Goal: Information Seeking & Learning: Stay updated

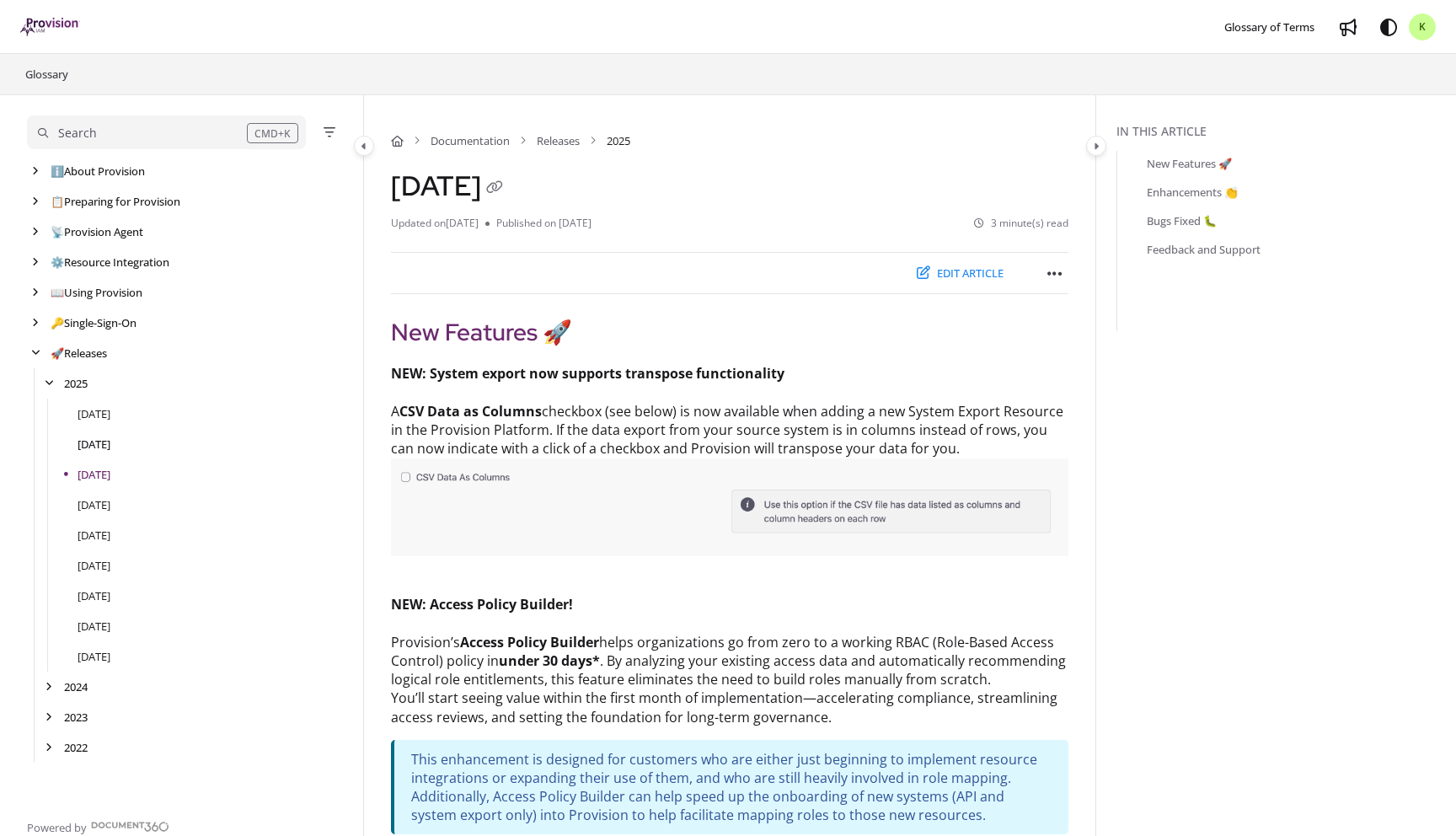
click at [97, 440] on link "[DATE]" at bounding box center [94, 443] width 33 height 17
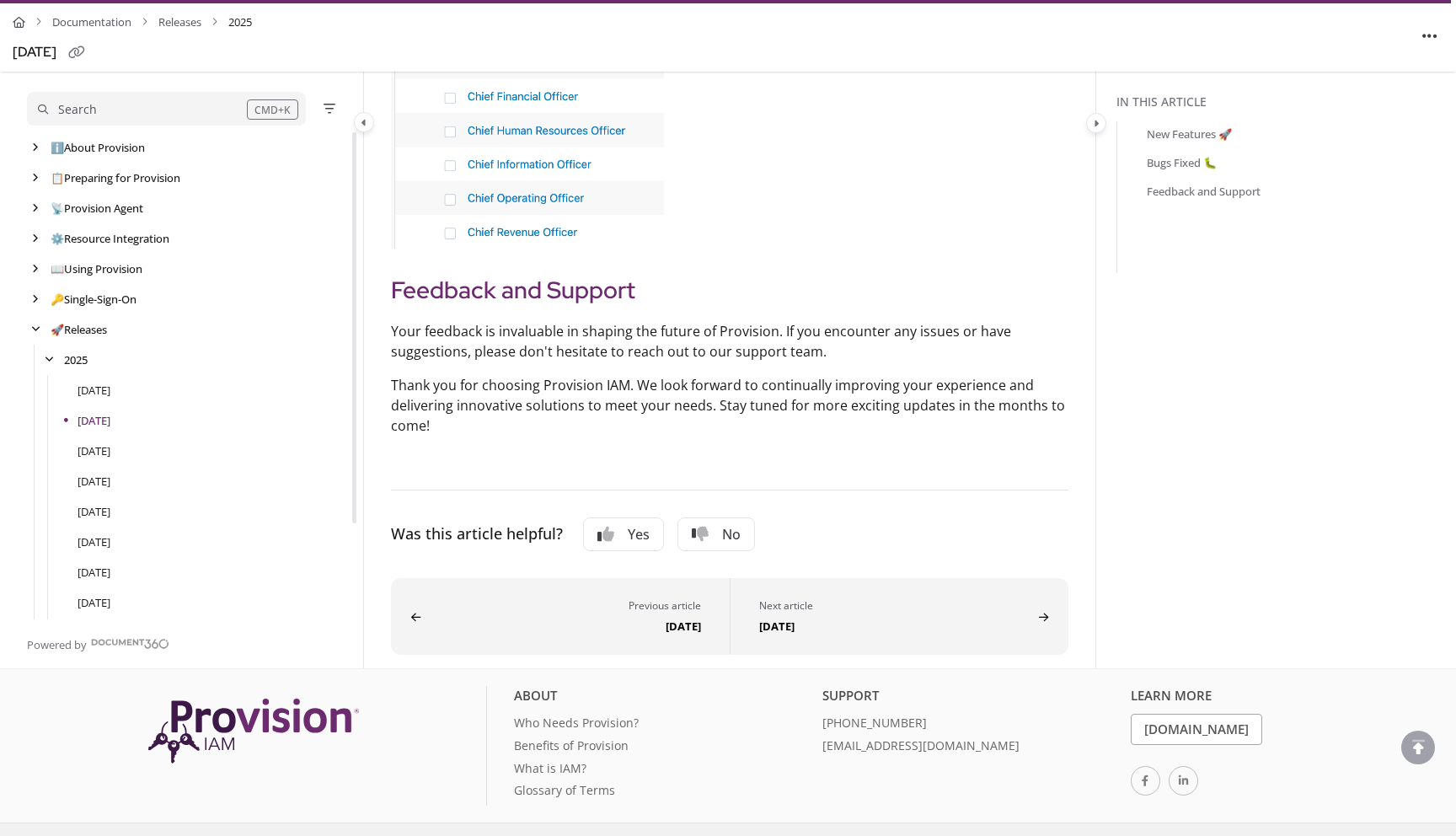
scroll to position [4147, 0]
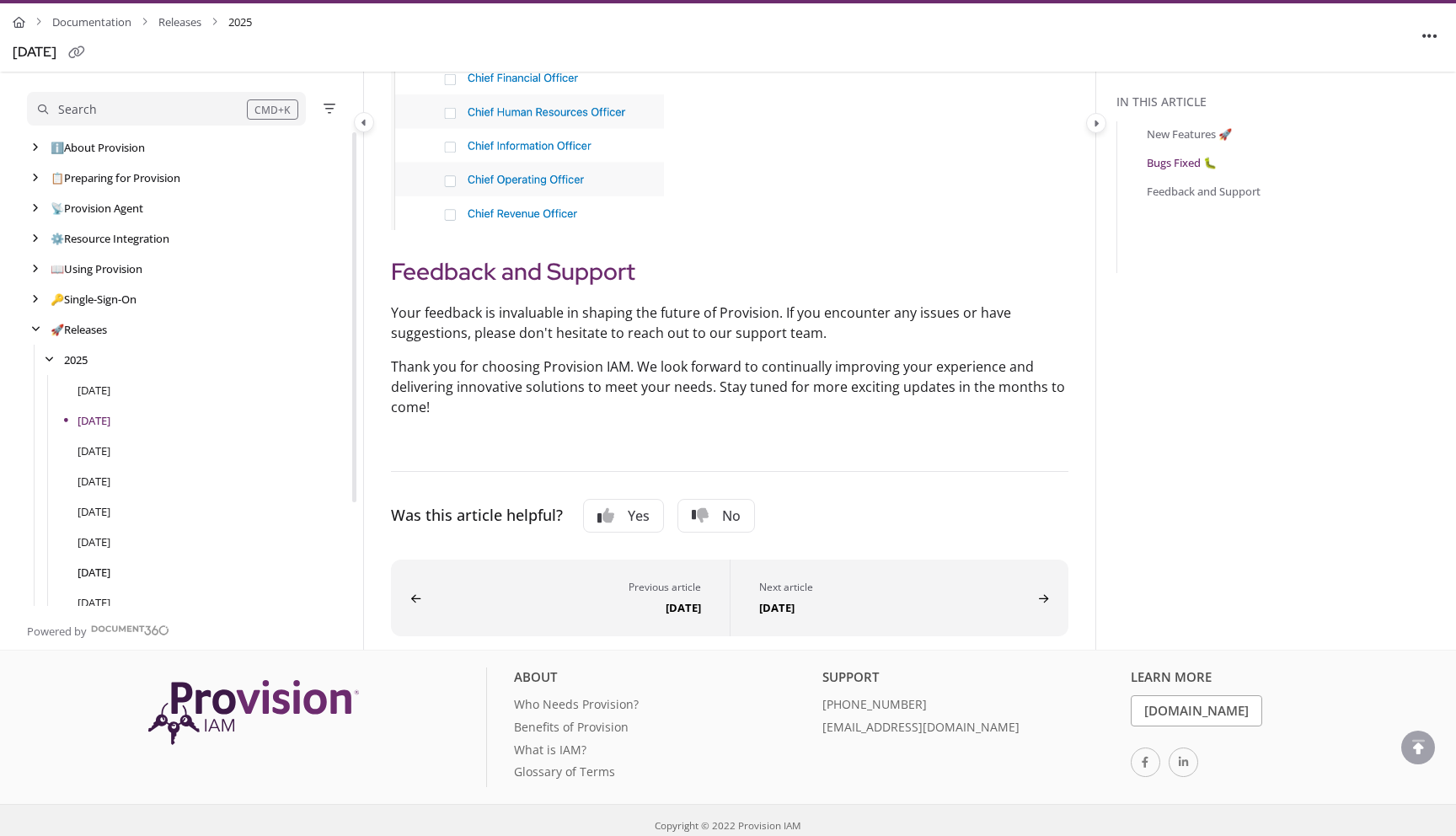
click at [110, 568] on link "[DATE]" at bounding box center [94, 571] width 33 height 17
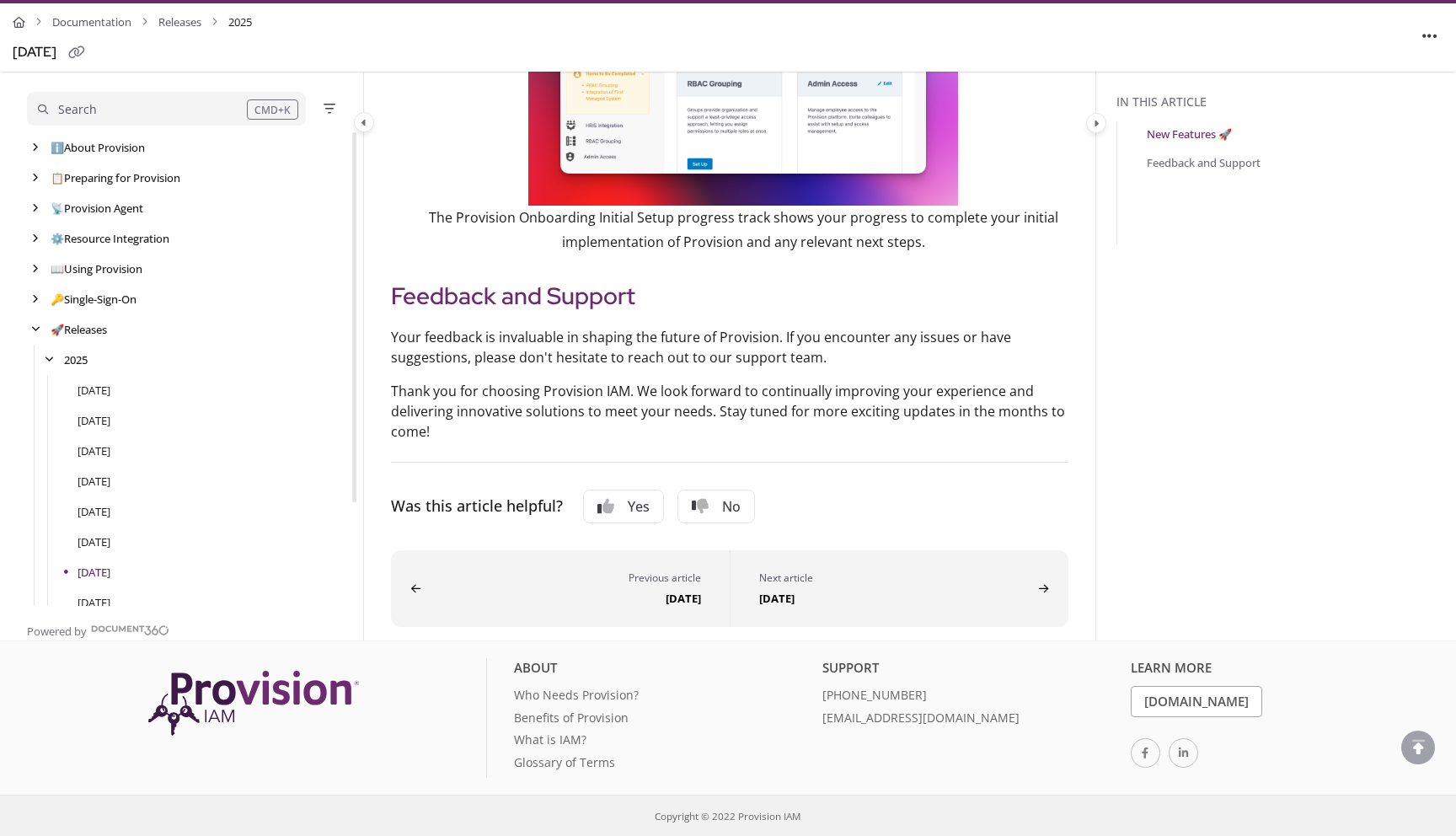
scroll to position [133, 0]
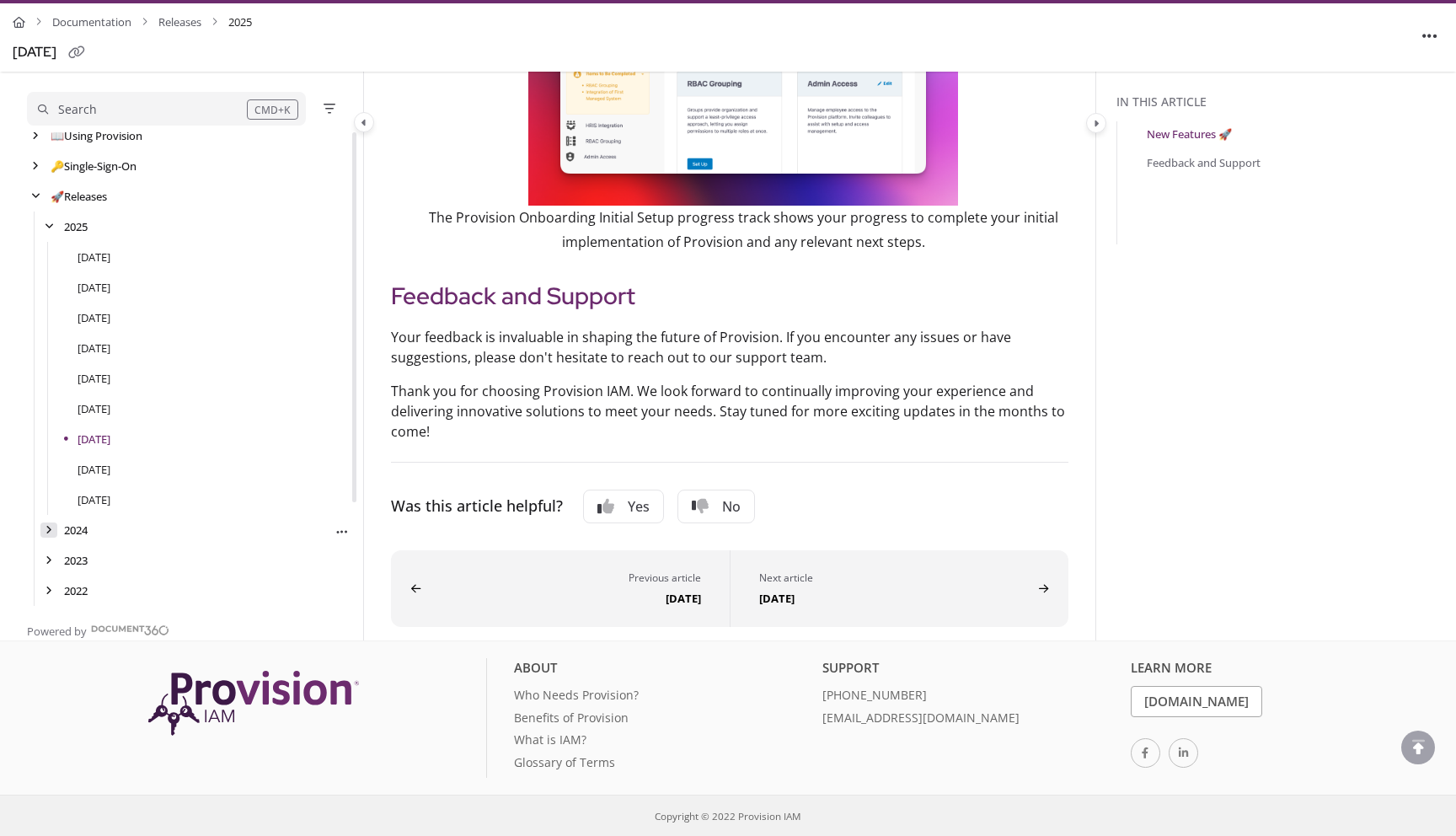
click at [50, 529] on icon "arrow" at bounding box center [49, 530] width 7 height 10
click at [94, 557] on link "[DATE]" at bounding box center [94, 560] width 33 height 17
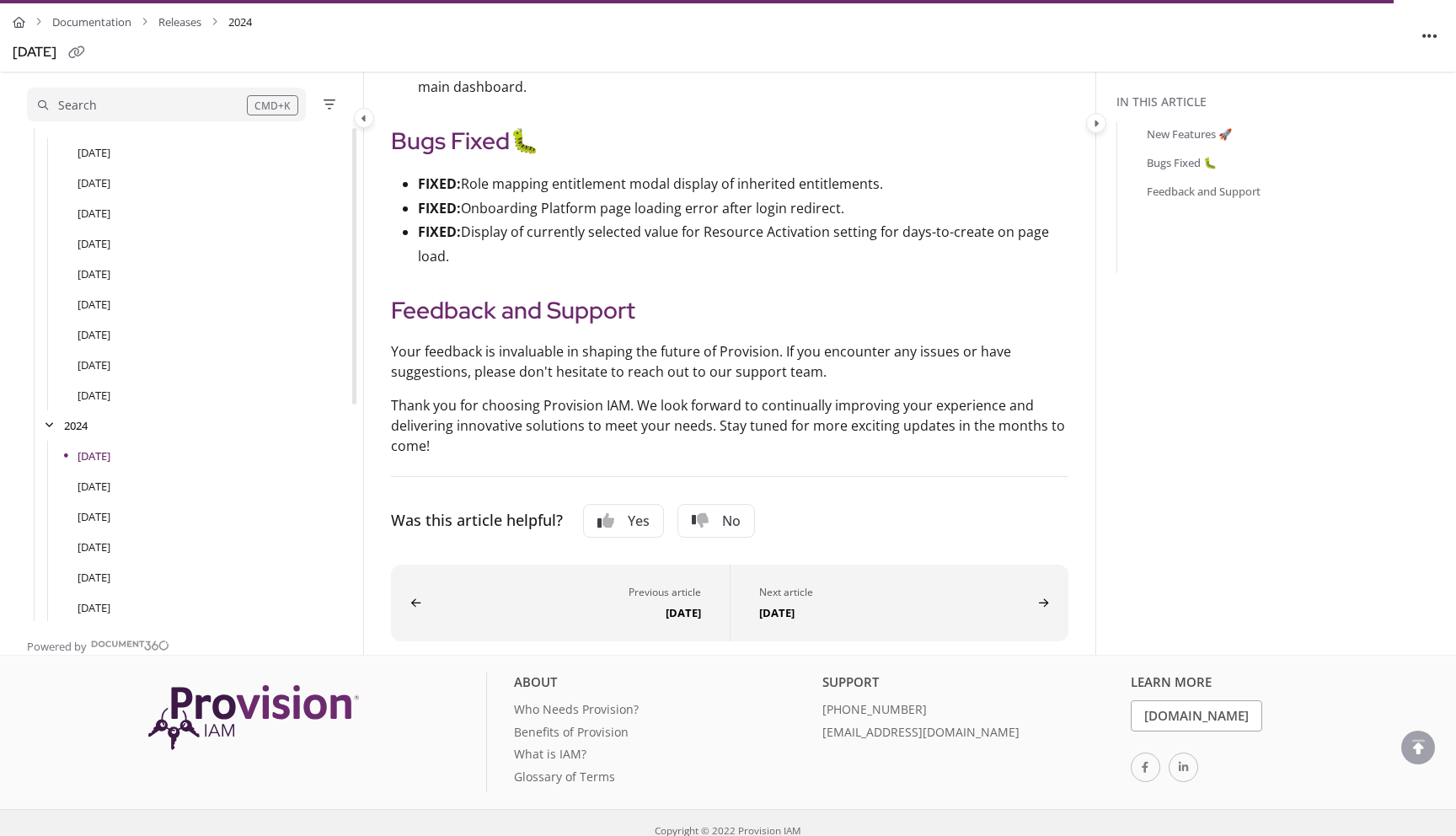
scroll to position [420, 0]
click at [110, 484] on link "[DATE]" at bounding box center [94, 490] width 33 height 17
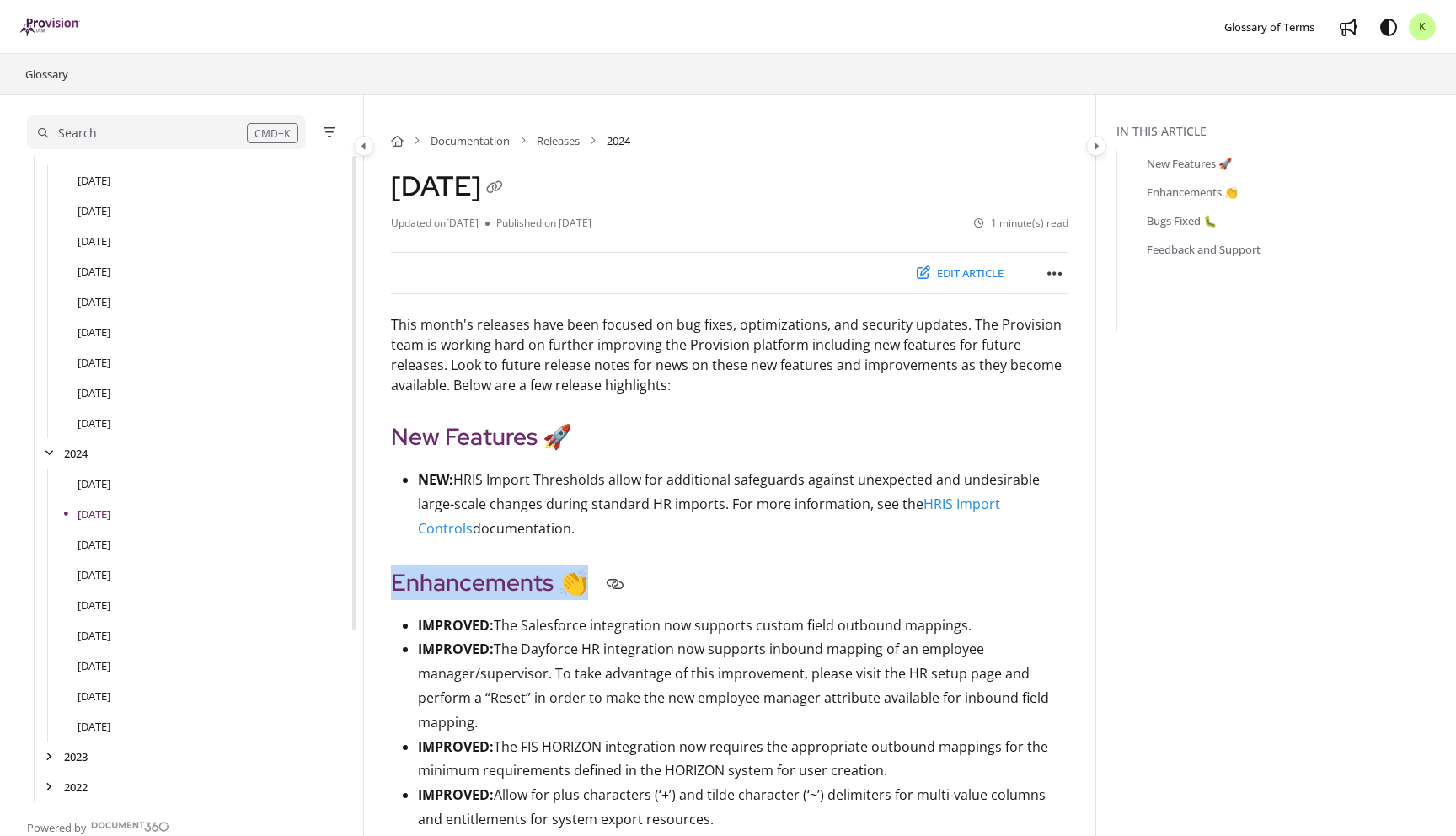
drag, startPoint x: 390, startPoint y: 584, endPoint x: 636, endPoint y: 583, distance: 246.0
click at [636, 583] on div "Documentation Releases 2024 [DATE] Updated on [DATE] Published on [DATE] 1 minu…" at bounding box center [729, 765] width 731 height 1340
copy h2 "Enhancements 👏"
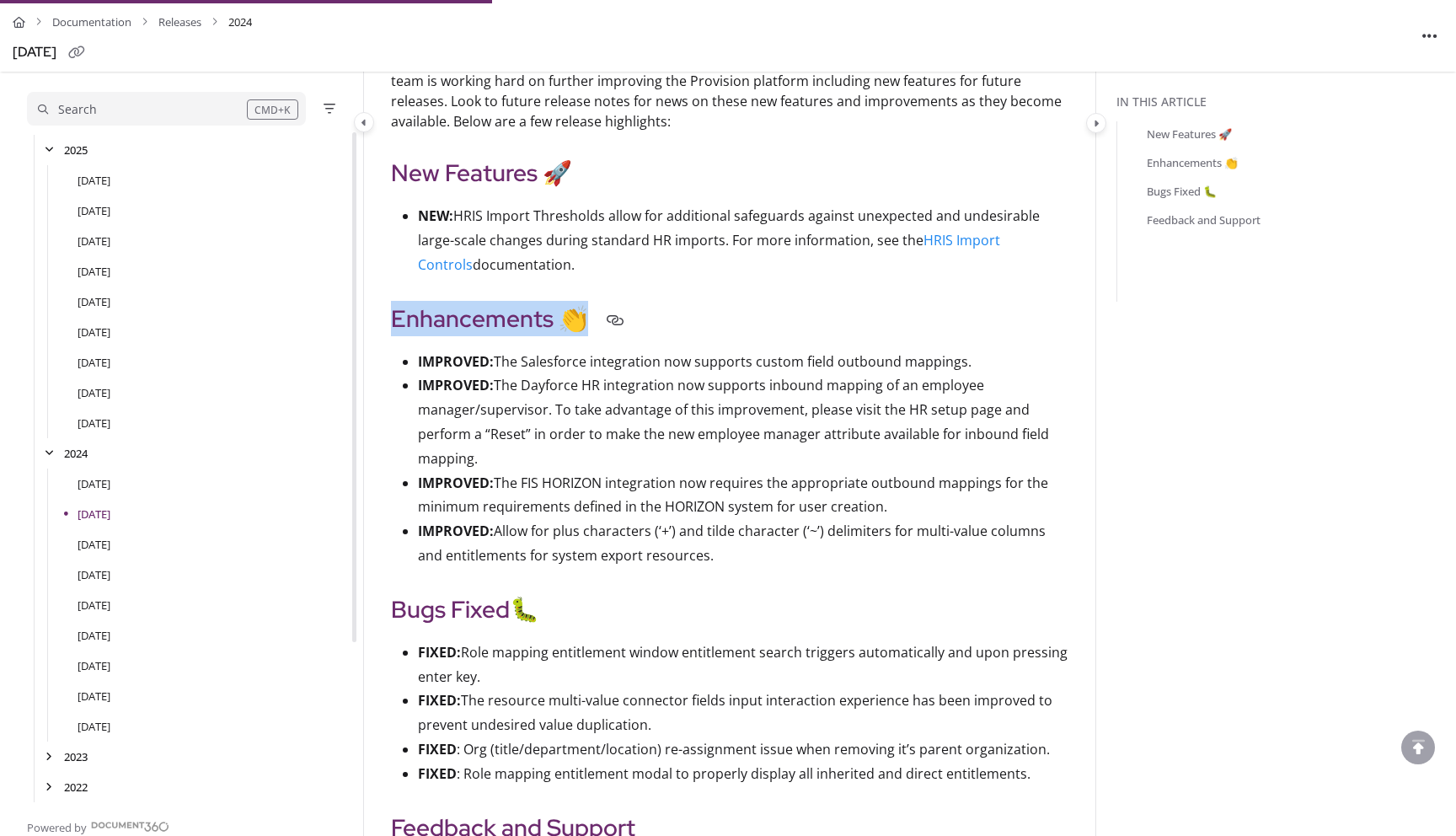
scroll to position [273, 0]
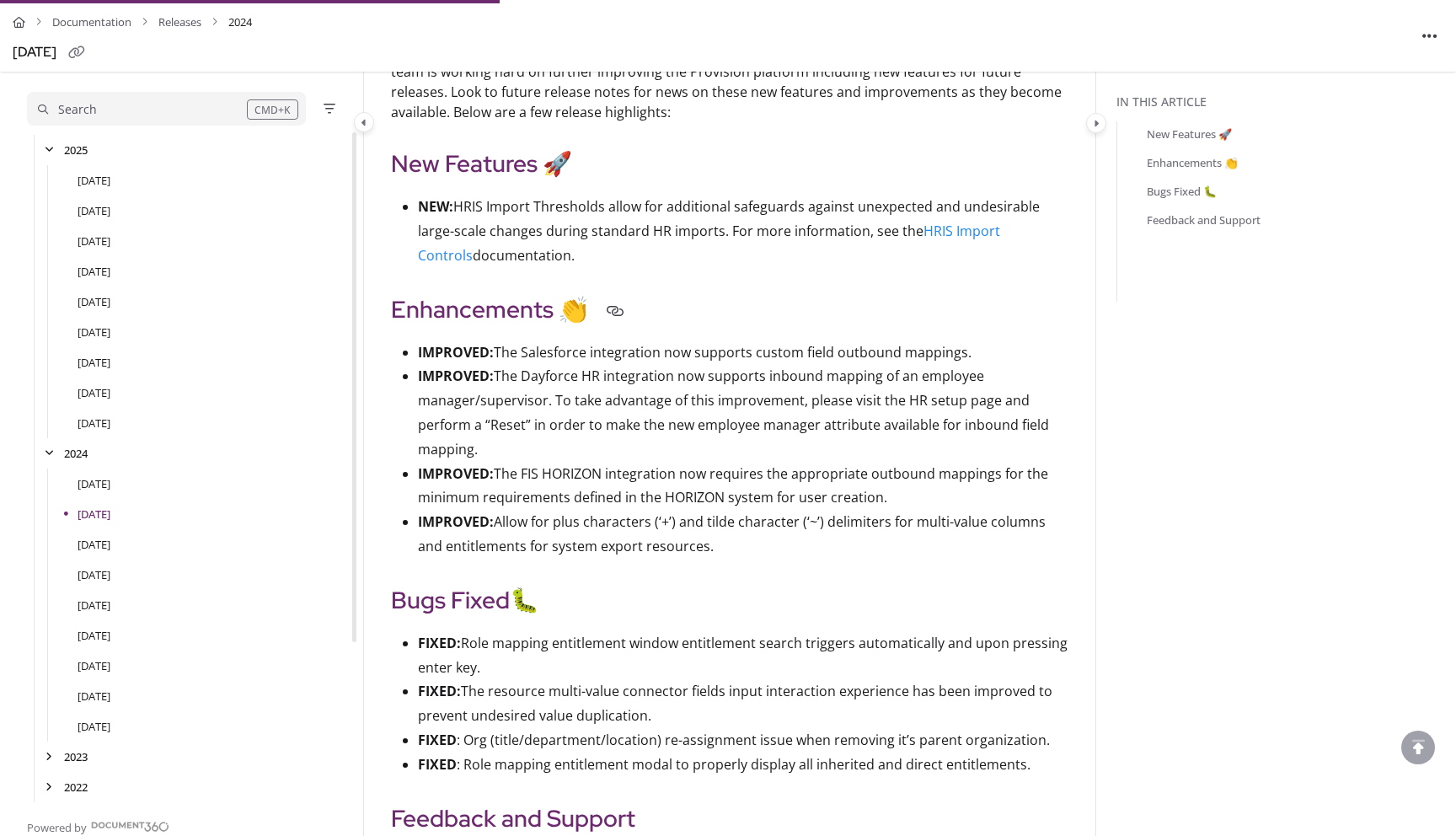
click at [636, 583] on h2 "Bugs Fixed 🐛" at bounding box center [729, 600] width 678 height 35
drag, startPoint x: 394, startPoint y: 305, endPoint x: 704, endPoint y: 555, distance: 398.2
click at [704, 555] on article "This month's releases have been focused on bug fixes, optimizations, and securi…" at bounding box center [729, 502] width 678 height 922
copy article "Enhancements 👏 IMPROVED: The Salesforce integration now supports custom field o…"
click at [171, 183] on div "[DATE]" at bounding box center [188, 180] width 323 height 31
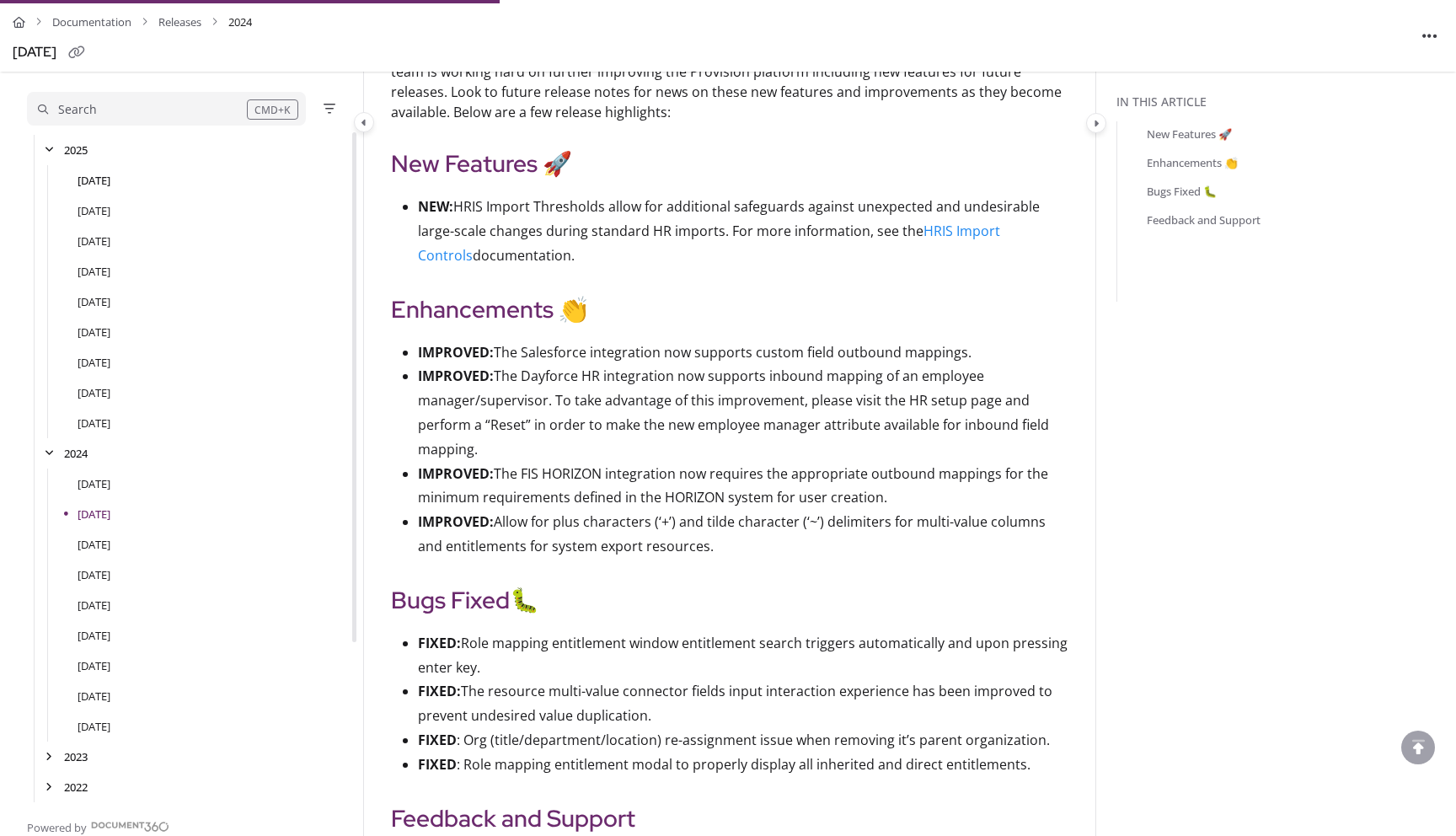
click at [110, 178] on link "[DATE]" at bounding box center [94, 180] width 33 height 17
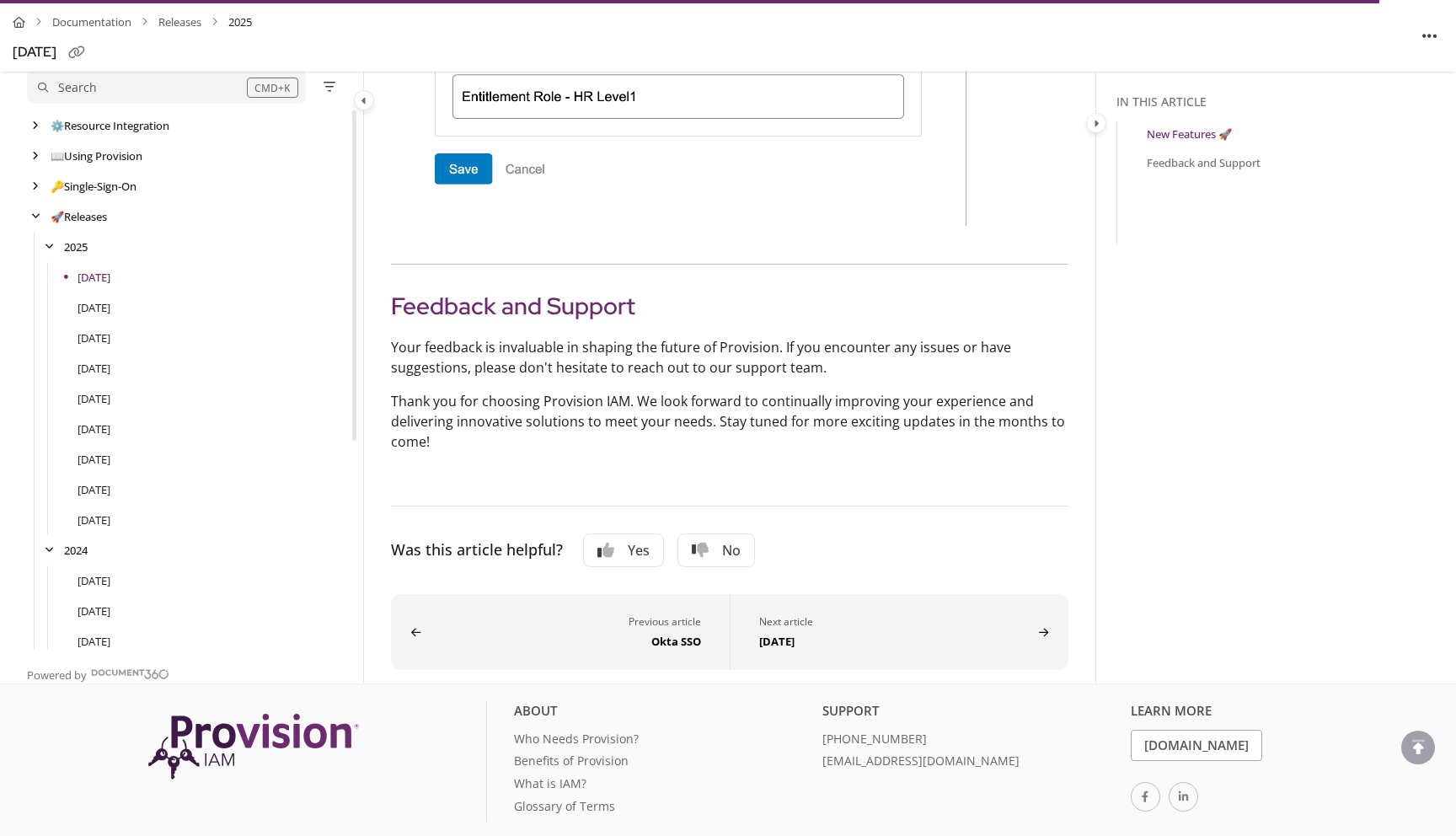
scroll to position [1251, 0]
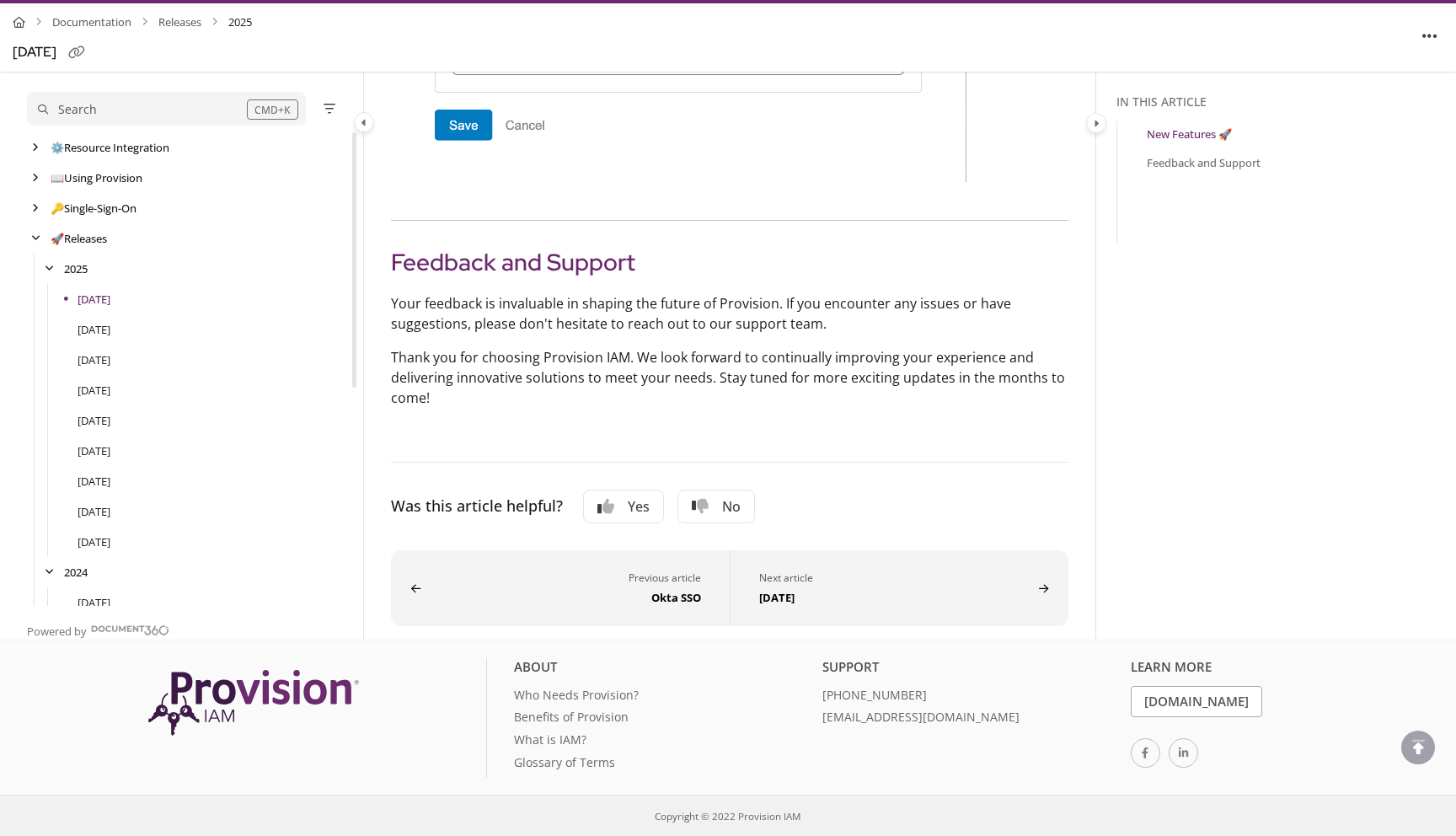
click at [395, 259] on h2 "Feedback and Support" at bounding box center [729, 261] width 678 height 35
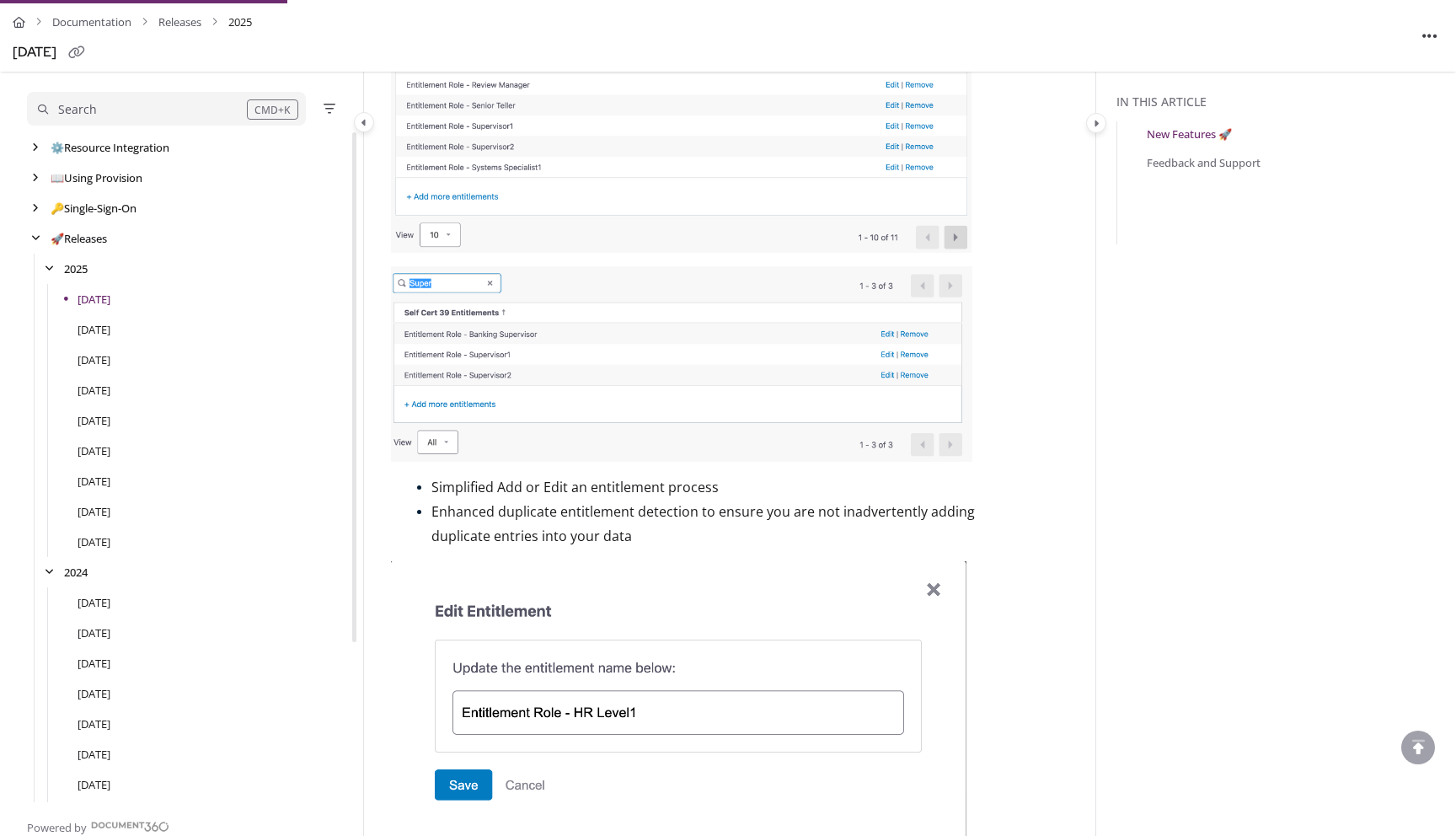
scroll to position [0, 0]
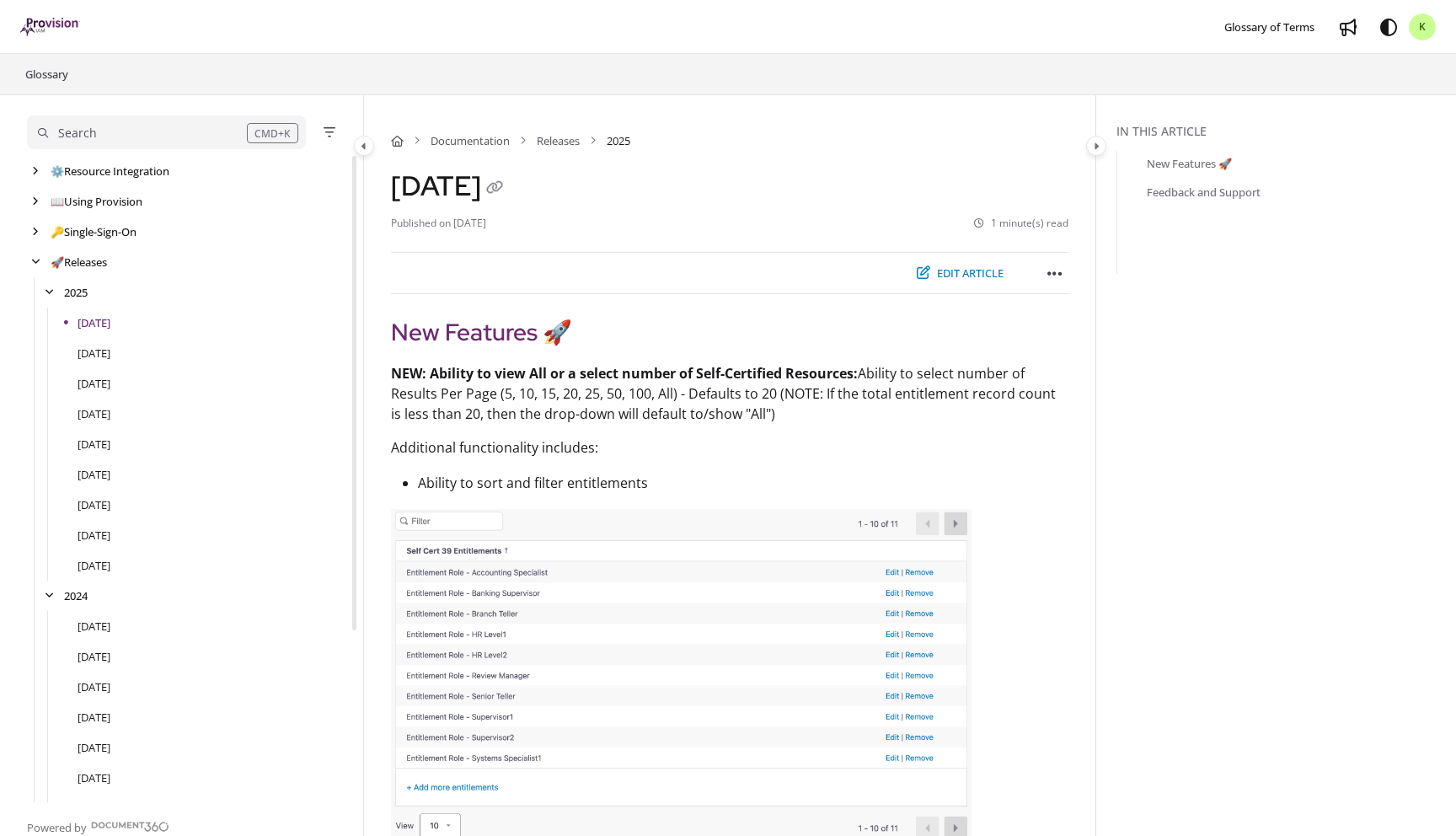
click at [967, 270] on button "Edit article" at bounding box center [960, 274] width 108 height 28
